Goal: Information Seeking & Learning: Learn about a topic

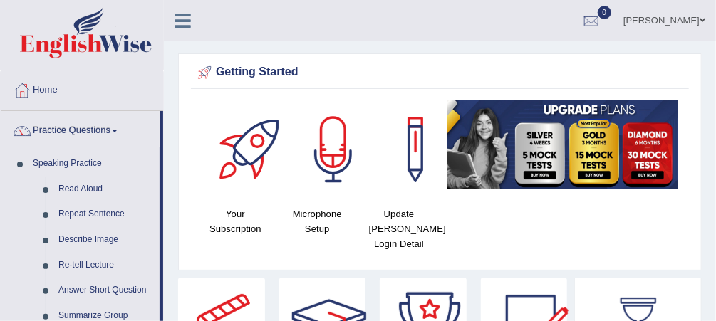
drag, startPoint x: 163, startPoint y: 205, endPoint x: 169, endPoint y: 263, distance: 58.0
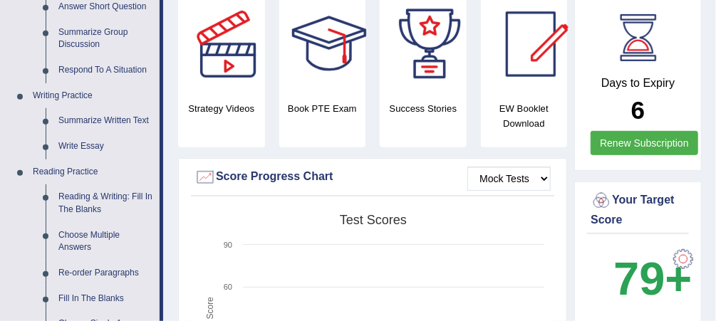
scroll to position [286, 0]
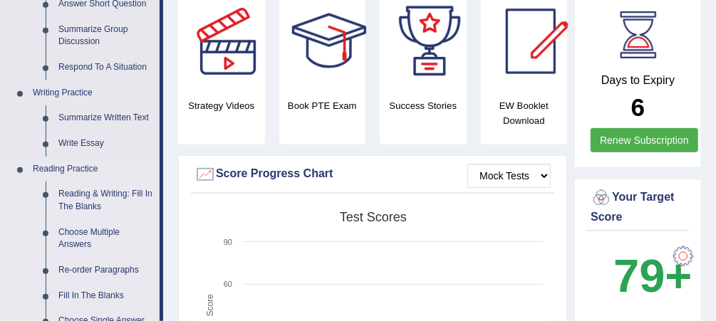
click at [77, 194] on link "Reading & Writing: Fill In The Blanks" at bounding box center [106, 201] width 108 height 38
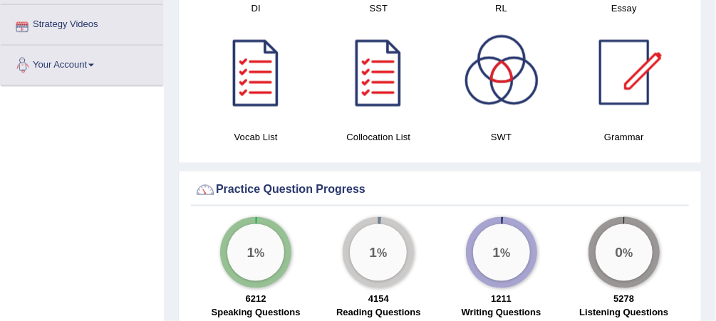
scroll to position [896, 0]
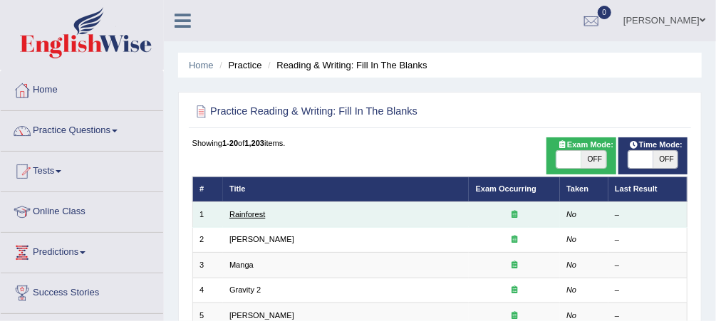
click at [241, 214] on link "Rainforest" at bounding box center [247, 214] width 36 height 9
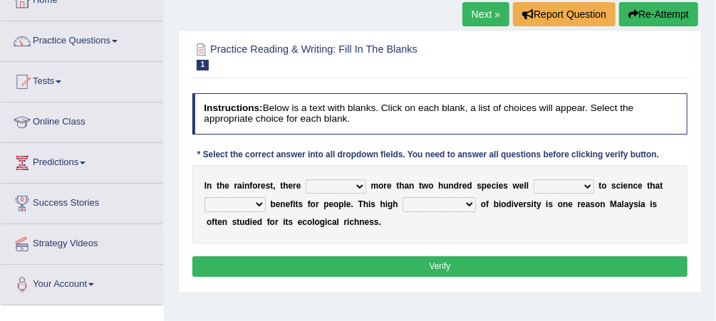
scroll to position [91, 0]
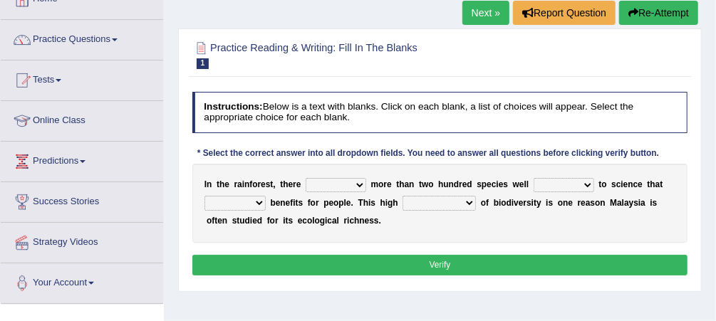
click at [353, 183] on select "have can be has is" at bounding box center [335, 185] width 61 height 14
select select "is"
click at [305, 178] on select "have can be has is" at bounding box center [335, 185] width 61 height 14
click at [567, 184] on select "knowing known knew know" at bounding box center [563, 185] width 61 height 14
select select "known"
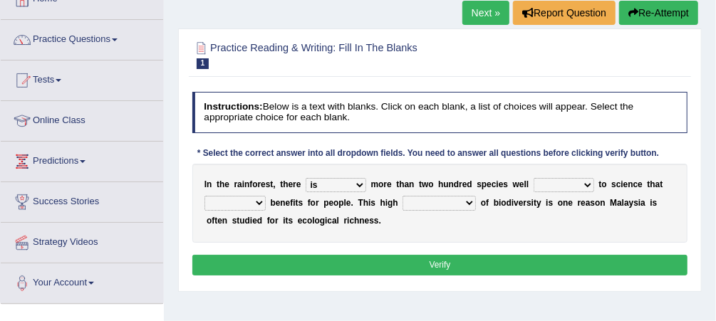
click at [533, 178] on select "knowing known knew know" at bounding box center [563, 185] width 61 height 14
click at [258, 201] on select "contain contained containing contains" at bounding box center [234, 203] width 61 height 14
select select "contain"
click at [204, 196] on select "contain contained containing contains" at bounding box center [234, 203] width 61 height 14
click at [453, 202] on select "condensation conjunction continuity complexity" at bounding box center [438, 203] width 73 height 14
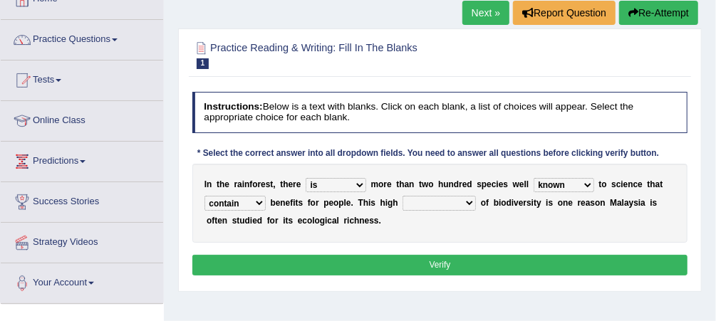
click at [453, 202] on select "condensation conjunction continuity complexity" at bounding box center [438, 203] width 73 height 14
select select "condensation"
click at [402, 196] on select "condensation conjunction continuity complexity" at bounding box center [438, 203] width 73 height 14
click at [426, 266] on button "Verify" at bounding box center [440, 265] width 496 height 21
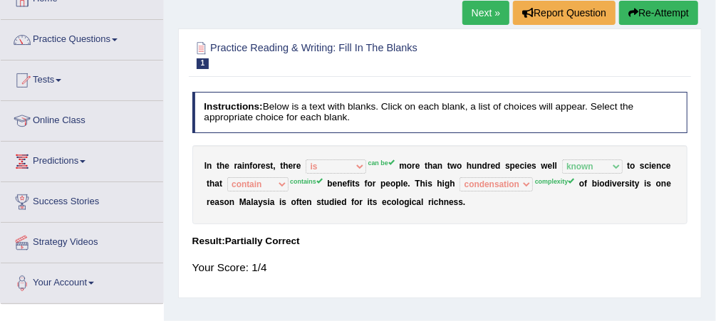
click at [655, 16] on button "Re-Attempt" at bounding box center [658, 13] width 79 height 24
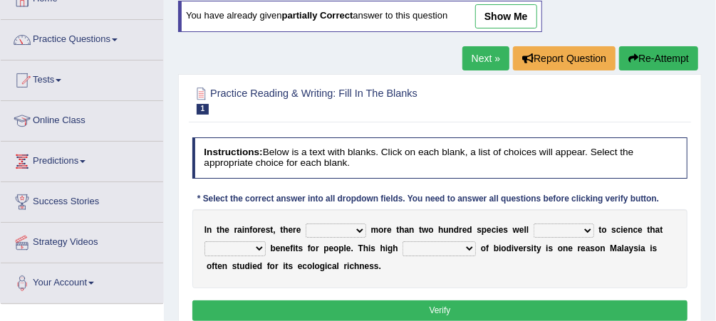
click at [354, 229] on select "have can be has is" at bounding box center [335, 231] width 61 height 14
select select "can be"
click at [305, 224] on select "have can be has is" at bounding box center [335, 231] width 61 height 14
click at [570, 228] on select "knowing known knew know" at bounding box center [563, 231] width 61 height 14
select select "known"
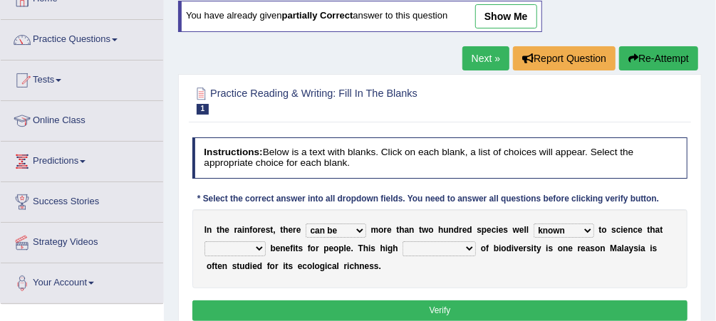
click at [533, 224] on select "knowing known knew know" at bounding box center [563, 231] width 61 height 14
click at [256, 245] on select "contain contained containing contains" at bounding box center [234, 248] width 61 height 14
select select "contains"
click at [204, 241] on select "contain contained containing contains" at bounding box center [234, 248] width 61 height 14
click at [456, 244] on select "condensation conjunction continuity complexity" at bounding box center [438, 248] width 73 height 14
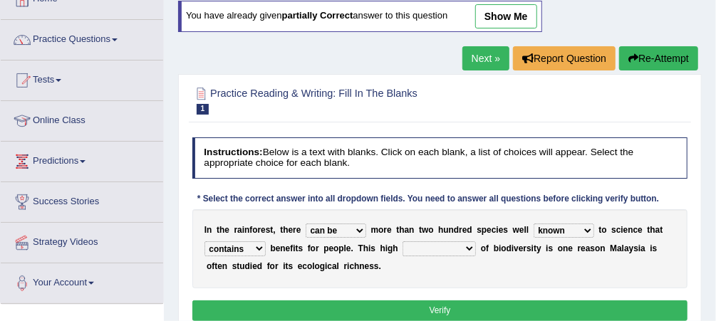
select select "complexity"
click at [402, 241] on select "condensation conjunction continuity complexity" at bounding box center [438, 248] width 73 height 14
click at [491, 300] on button "Verify" at bounding box center [440, 310] width 496 height 21
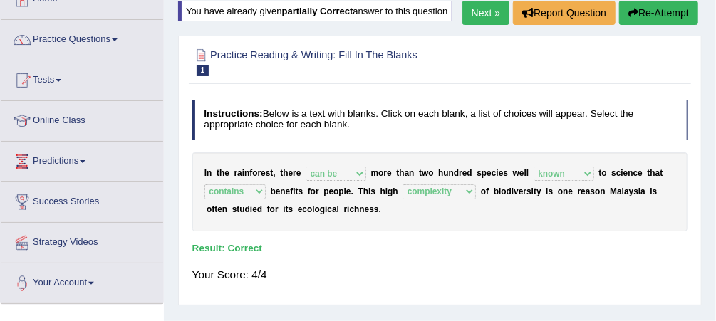
click at [490, 12] on link "Next »" at bounding box center [485, 13] width 47 height 24
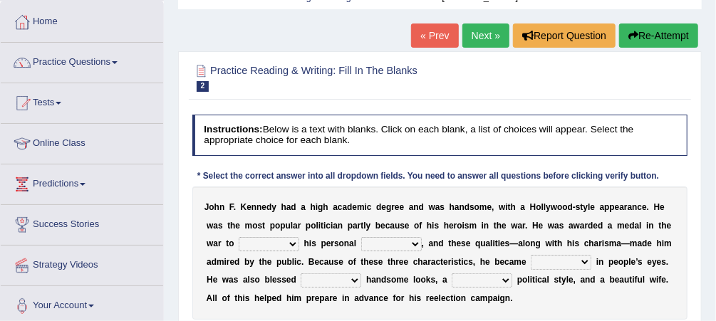
scroll to position [91, 0]
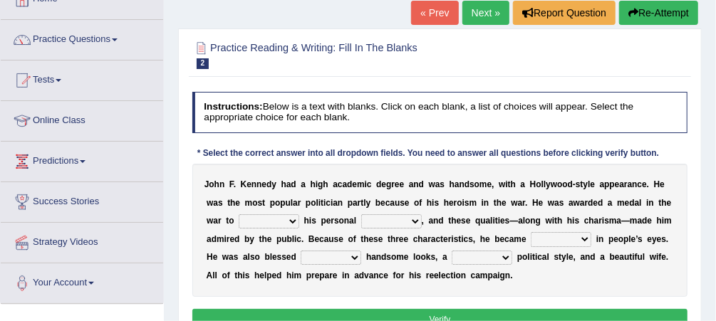
click at [259, 221] on select "prove show evidence upthrow" at bounding box center [269, 221] width 61 height 14
select select "show"
click at [239, 214] on select "prove show evidence upthrow" at bounding box center [269, 221] width 61 height 14
click at [375, 221] on select "passion courage charm liking" at bounding box center [391, 221] width 61 height 14
select select "courage"
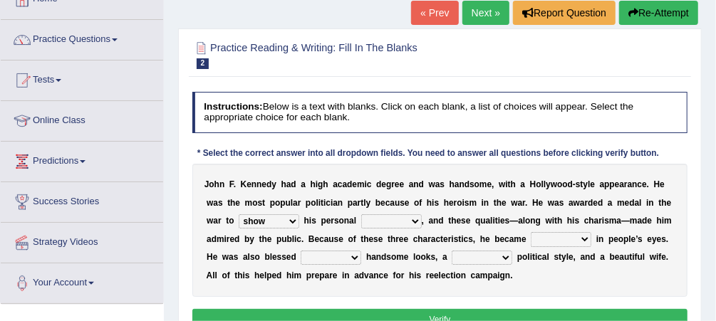
click at [361, 214] on select "passion courage charm liking" at bounding box center [391, 221] width 61 height 14
click at [374, 216] on select "passion courage charm liking" at bounding box center [391, 221] width 61 height 14
click at [444, 187] on b at bounding box center [446, 184] width 5 height 10
click at [377, 222] on select "passion courage charm liking" at bounding box center [391, 221] width 61 height 14
click at [406, 231] on div "J o h n F . K e n n e d y h a d a h i g h a c a d e m i c d e g r e e a n d w a…" at bounding box center [440, 230] width 496 height 133
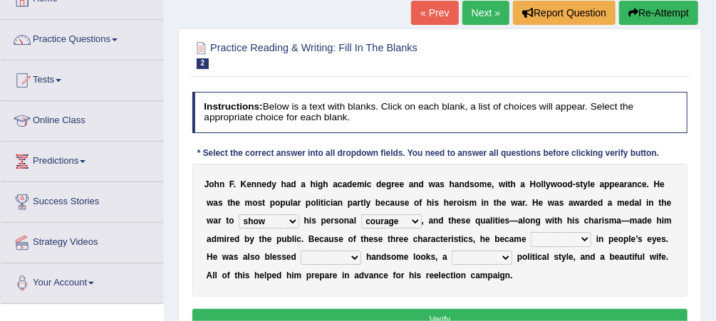
click at [530, 239] on select "iconic ironic identical impotent" at bounding box center [560, 239] width 61 height 14
click at [469, 179] on b "s" at bounding box center [471, 184] width 5 height 10
click at [530, 236] on select "iconic ironic identical impotent" at bounding box center [560, 239] width 61 height 14
select select "iconic"
click at [530, 232] on select "iconic ironic identical impotent" at bounding box center [560, 239] width 61 height 14
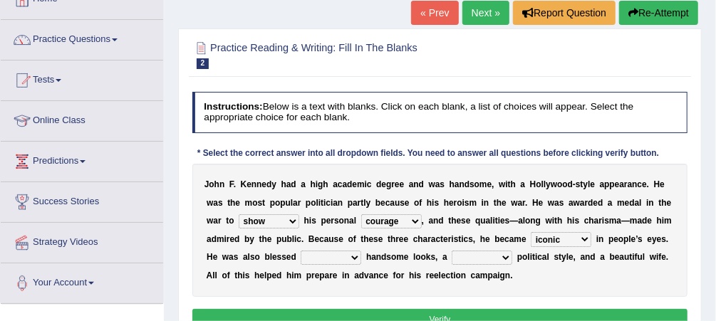
click at [300, 256] on select "with in upon to" at bounding box center [330, 258] width 61 height 14
click at [580, 198] on b "a" at bounding box center [582, 203] width 5 height 10
click at [300, 256] on select "with in upon to" at bounding box center [330, 258] width 61 height 14
select select "with"
click at [300, 251] on select "with in upon to" at bounding box center [330, 258] width 61 height 14
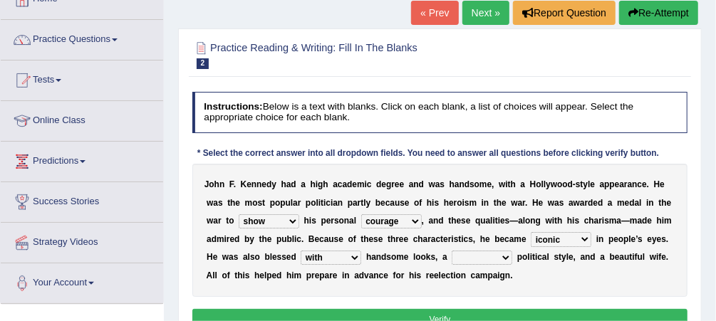
click at [451, 257] on select "mending mends mended mend" at bounding box center [481, 258] width 61 height 14
select select "mended"
click at [451, 251] on select "mending mends mended mend" at bounding box center [481, 258] width 61 height 14
click at [451, 255] on select "mending mends mended mend" at bounding box center [481, 258] width 61 height 14
click at [427, 311] on button "Verify" at bounding box center [440, 319] width 496 height 21
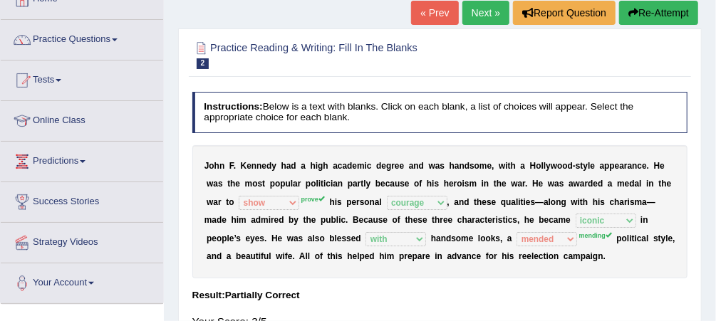
click at [470, 17] on link "Next »" at bounding box center [485, 13] width 47 height 24
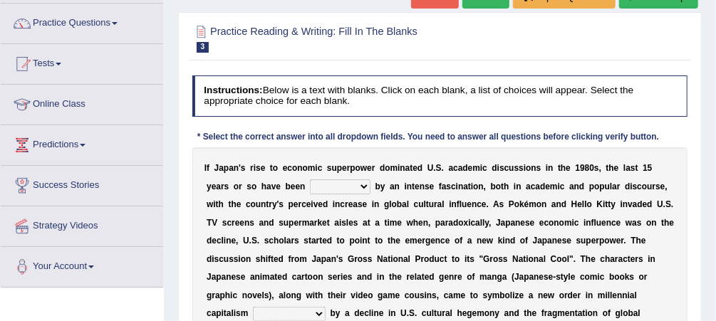
scroll to position [114, 0]
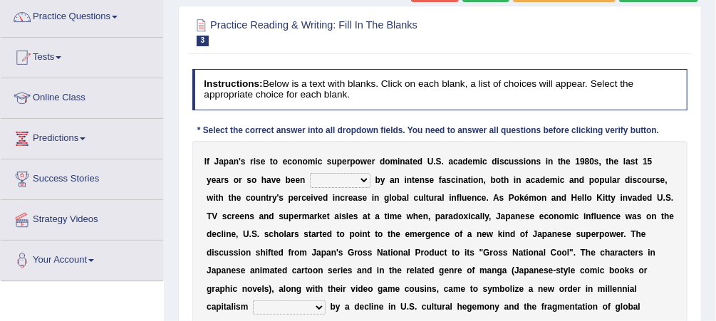
click at [310, 179] on select "marked dedicated made inspired" at bounding box center [340, 180] width 61 height 14
select select "marked"
click at [310, 173] on select "marked dedicated made inspired" at bounding box center [340, 180] width 61 height 14
click at [325, 300] on select "pocessed characterized opposed tangled" at bounding box center [289, 307] width 73 height 14
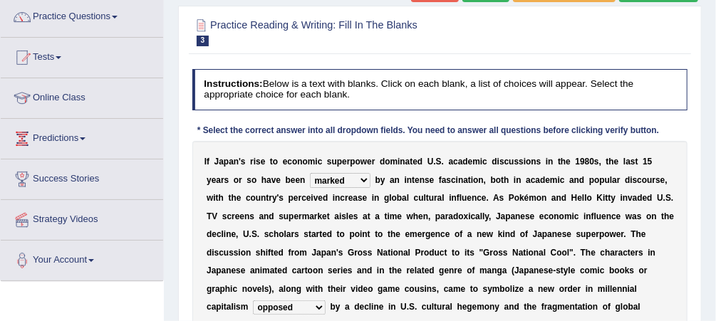
click at [325, 300] on select "pocessed characterized opposed tangled" at bounding box center [289, 307] width 73 height 14
select select "tangled"
click at [325, 300] on select "pocessed characterized opposed tangled" at bounding box center [289, 307] width 73 height 14
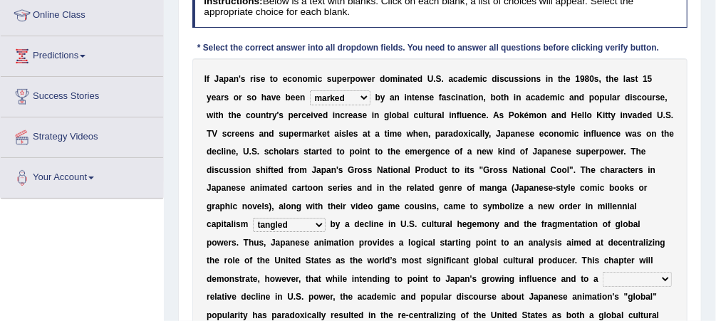
scroll to position [205, 0]
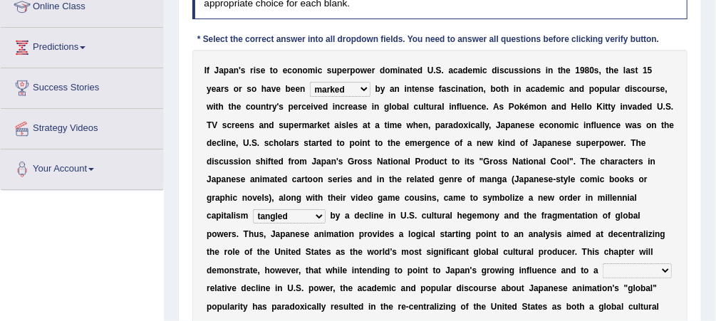
click at [602, 271] on select "concomitant discrete proportional legitimate" at bounding box center [636, 270] width 68 height 14
select select "proportional"
click at [602, 263] on select "concomitant discrete proportional legitimate" at bounding box center [636, 270] width 68 height 14
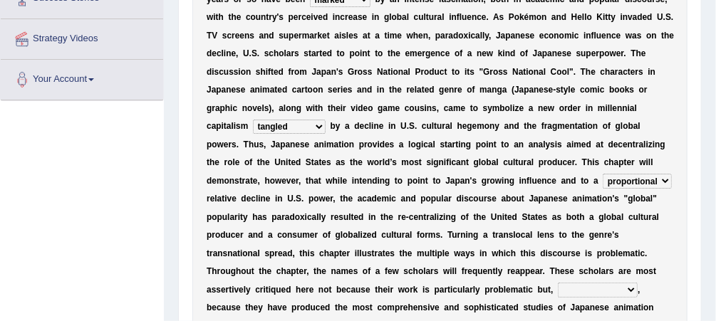
scroll to position [296, 0]
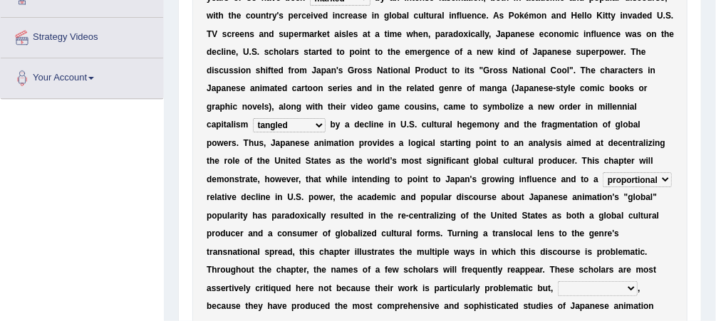
click at [557, 281] on select "however on the contrary in addition on the whole" at bounding box center [597, 288] width 80 height 14
select select "on the contrary"
click at [557, 281] on select "however on the contrary in addition on the whole" at bounding box center [597, 288] width 80 height 14
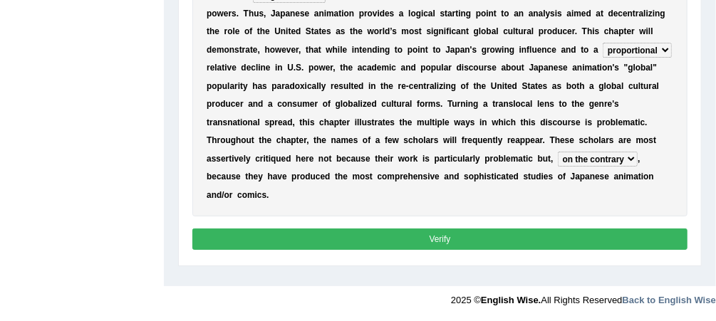
click at [539, 229] on button "Verify" at bounding box center [440, 239] width 496 height 21
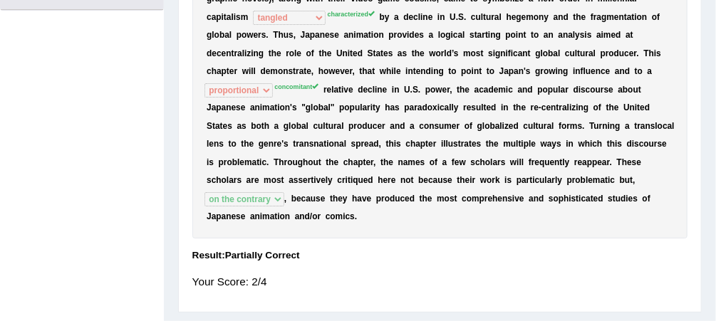
scroll to position [0, 0]
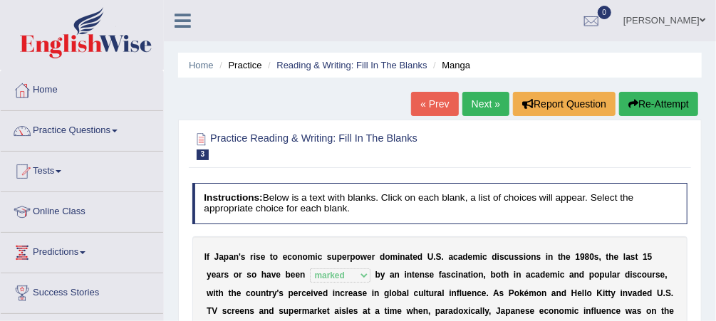
click at [483, 108] on link "Next »" at bounding box center [485, 104] width 47 height 24
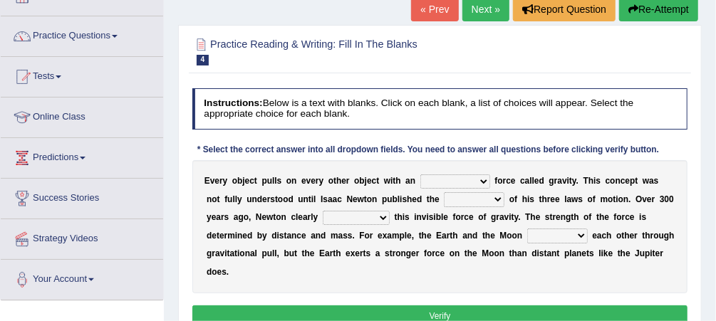
scroll to position [95, 0]
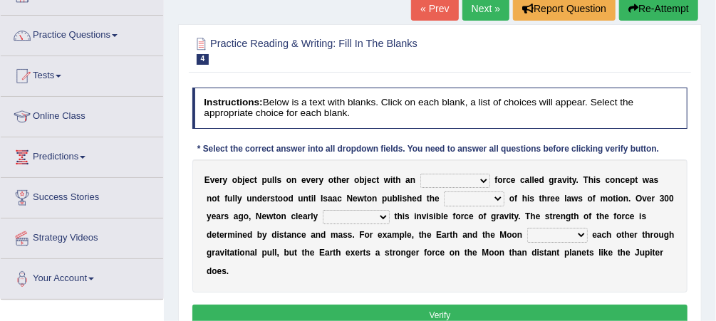
click at [464, 179] on select "invisible unknown unbelievable inconsistent" at bounding box center [455, 181] width 70 height 14
select select "invisible"
click at [420, 174] on select "invisible unknown unbelievable inconsistent" at bounding box center [455, 181] width 70 height 14
click at [445, 197] on select "concept theory method argument" at bounding box center [474, 199] width 61 height 14
select select "theory"
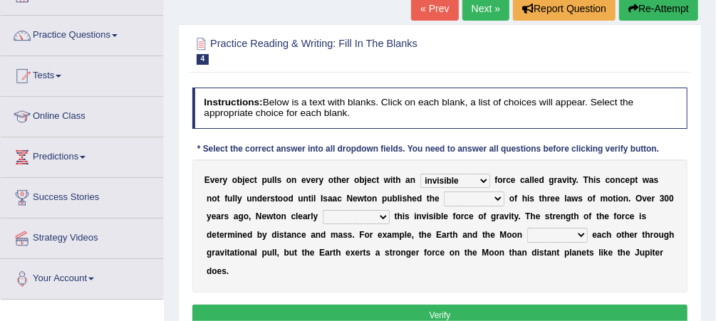
click at [444, 192] on select "concept theory method argument" at bounding box center [474, 199] width 61 height 14
click at [323, 213] on select "explained undermined overturned realized" at bounding box center [356, 217] width 67 height 14
select select "explained"
click at [323, 210] on select "explained undermined overturned realized" at bounding box center [356, 217] width 67 height 14
click at [527, 231] on select "affect spin evade span" at bounding box center [557, 235] width 61 height 14
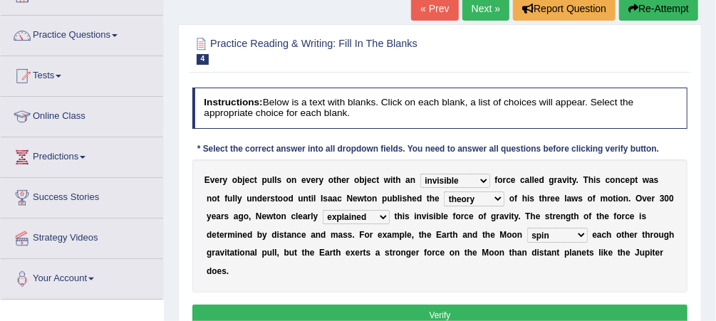
click at [527, 228] on select "affect spin evade span" at bounding box center [557, 235] width 61 height 14
click at [527, 231] on select "affect spin evade span" at bounding box center [557, 235] width 61 height 14
click at [527, 234] on select "affect spin evade span" at bounding box center [557, 235] width 61 height 14
select select "evade"
click at [527, 228] on select "affect spin evade span" at bounding box center [557, 235] width 61 height 14
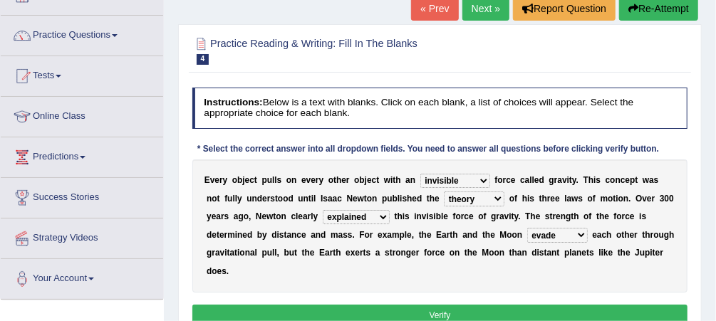
click at [436, 305] on button "Verify" at bounding box center [440, 315] width 496 height 21
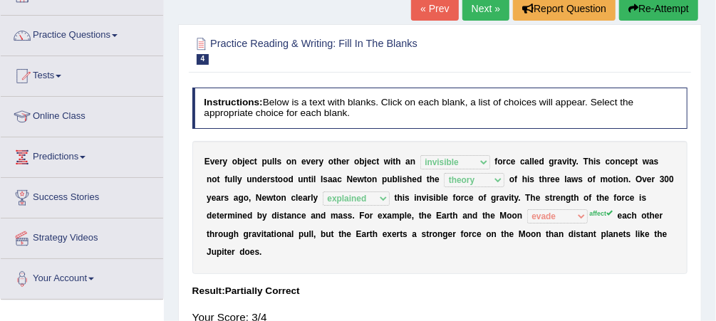
click at [487, 10] on link "Next »" at bounding box center [485, 8] width 47 height 24
